Goal: Information Seeking & Learning: Learn about a topic

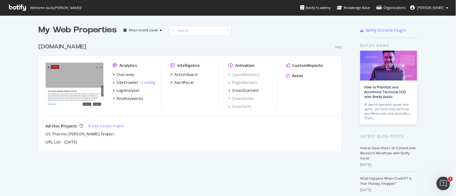
scroll to position [191, 445]
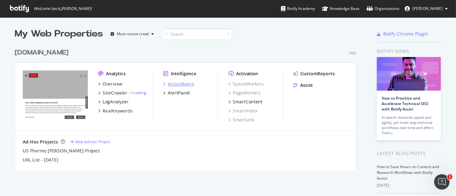
drag, startPoint x: 757, startPoint y: 15, endPoint x: 180, endPoint y: 85, distance: 581.0
click at [180, 85] on div "ActionBoard" at bounding box center [181, 84] width 26 height 6
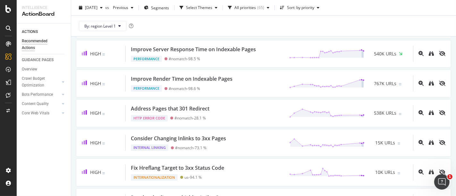
scroll to position [165, 0]
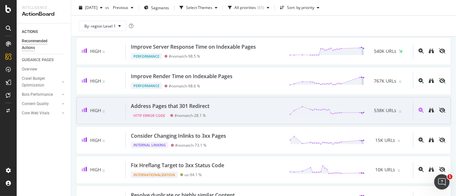
click at [240, 108] on div "Address Pages that 301 Redirect HTTP Error Code #nomatch - 28.1 % 538K URLs" at bounding box center [269, 111] width 287 height 16
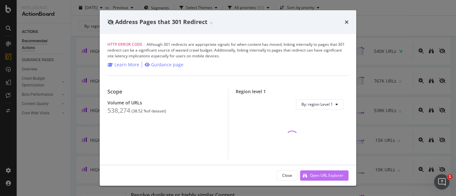
click at [318, 175] on div "Open URL Explorer" at bounding box center [327, 175] width 34 height 5
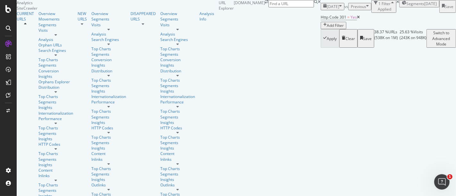
click at [406, 6] on span "Segments" at bounding box center [415, 3] width 18 height 5
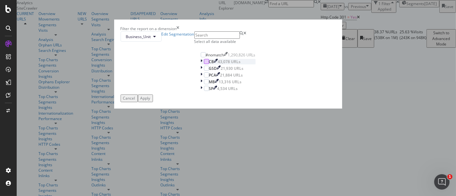
click at [204, 64] on div "modal" at bounding box center [206, 61] width 5 height 5
click at [150, 101] on div "Apply" at bounding box center [145, 98] width 10 height 5
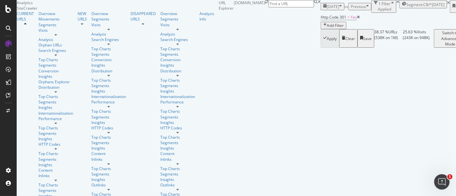
scroll to position [101, 0]
